Goal: Task Accomplishment & Management: Manage account settings

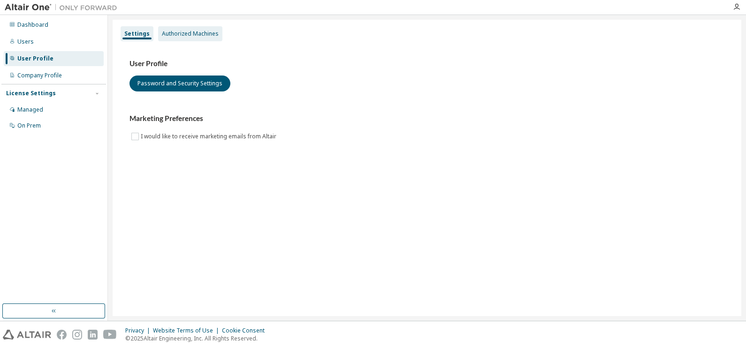
click at [201, 34] on div "Authorized Machines" at bounding box center [190, 34] width 57 height 8
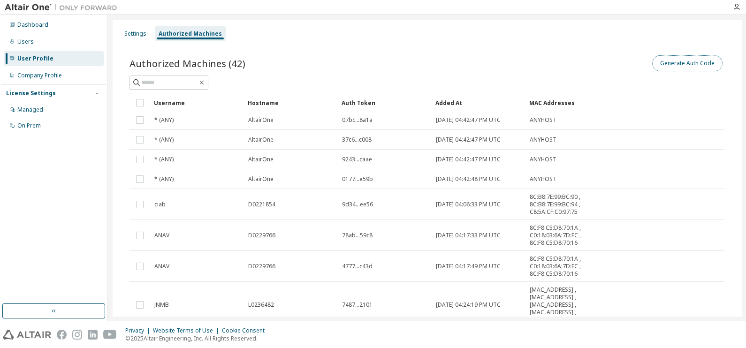
click at [671, 65] on button "Generate Auth Code" at bounding box center [687, 63] width 70 height 16
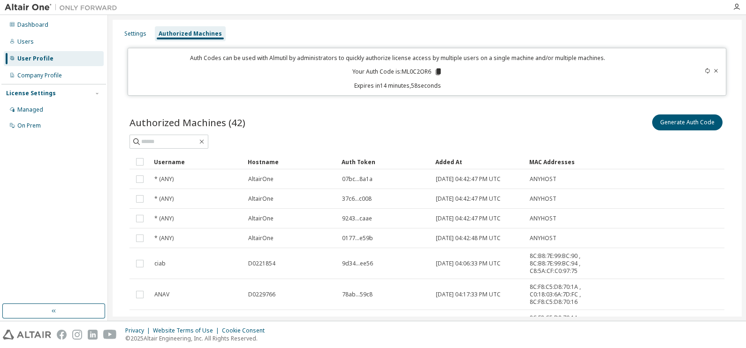
click at [438, 73] on icon at bounding box center [438, 71] width 5 height 7
